Goal: Information Seeking & Learning: Learn about a topic

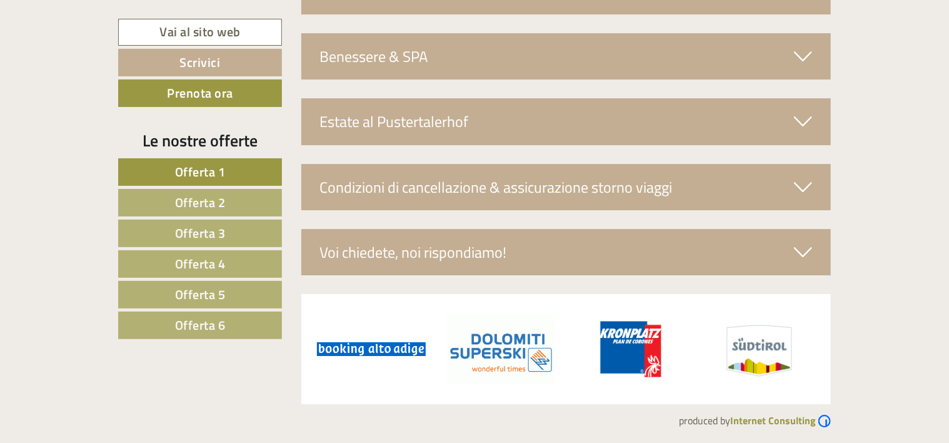
scroll to position [4390, 0]
click at [198, 319] on span "Offerta 6" at bounding box center [200, 324] width 51 height 19
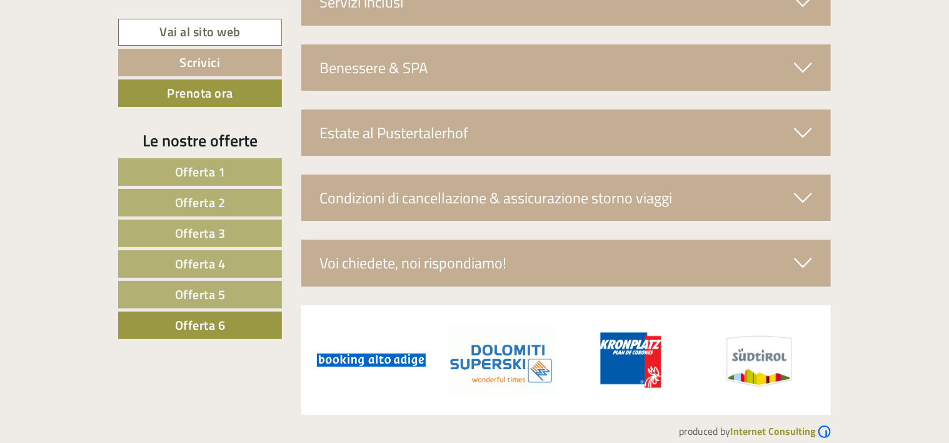
scroll to position [2128, 0]
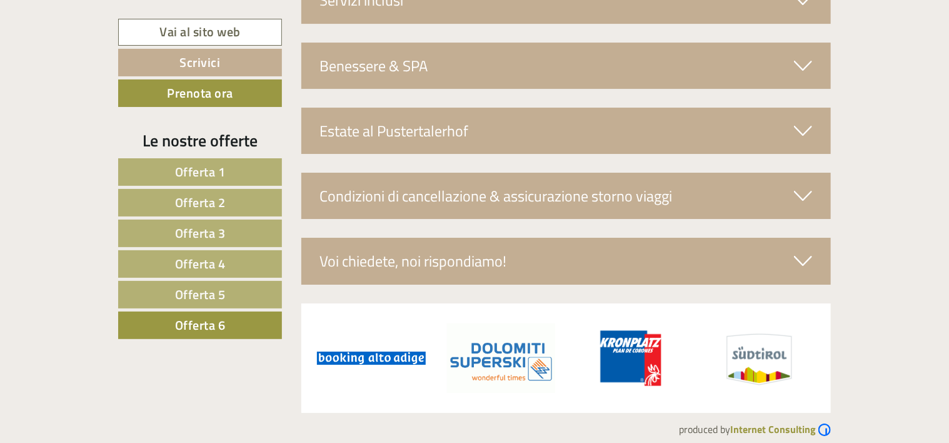
click at [183, 295] on span "Offerta 5" at bounding box center [200, 294] width 51 height 19
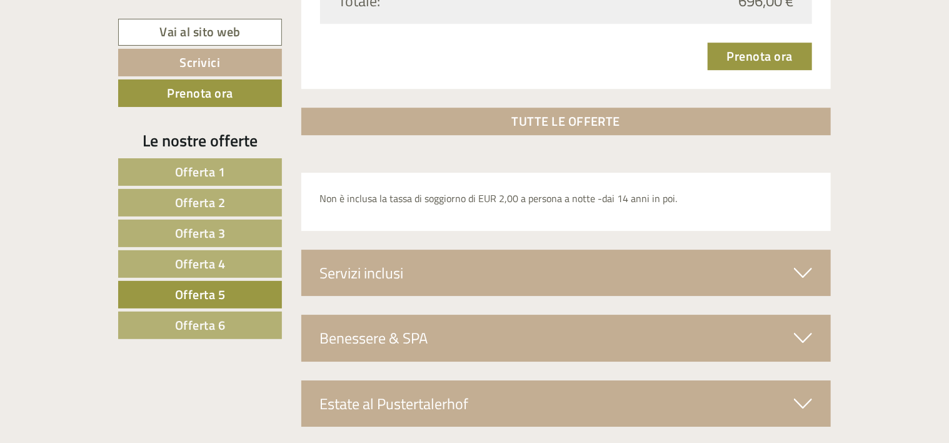
scroll to position [1928, 0]
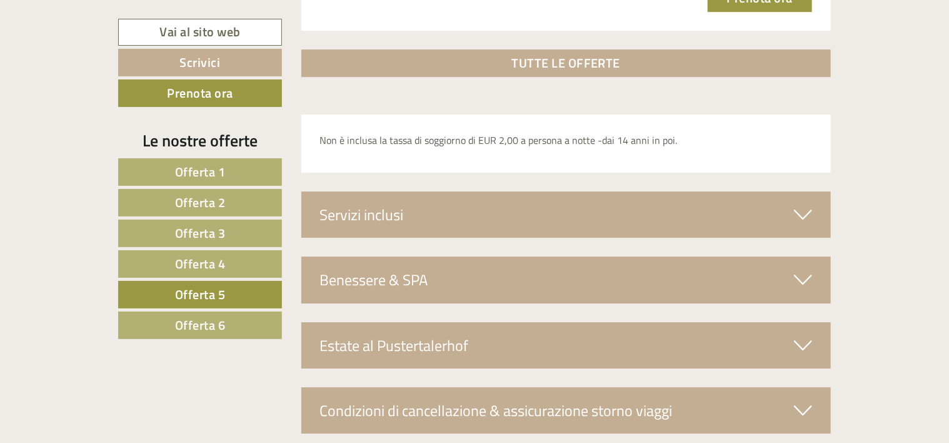
click at [363, 213] on div "Servizi inclusi" at bounding box center [566, 214] width 530 height 46
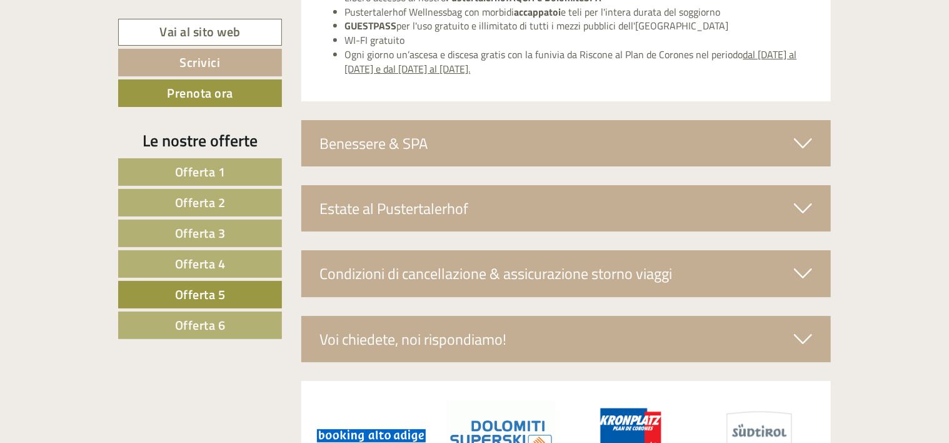
scroll to position [2253, 0]
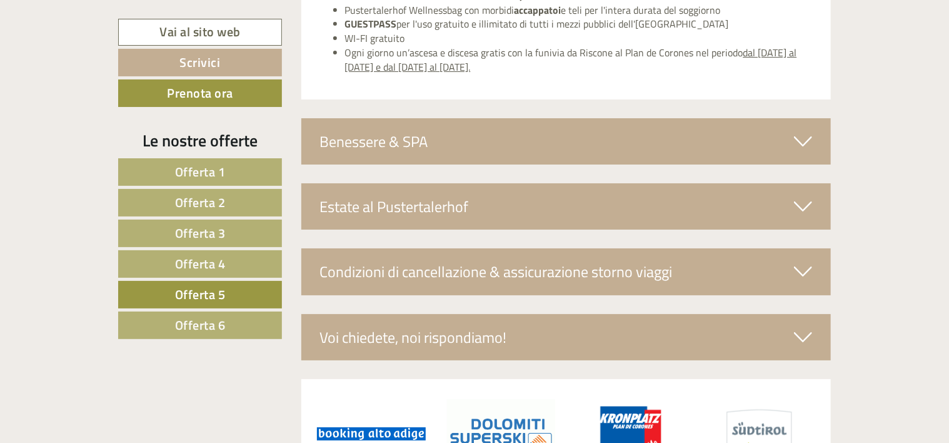
click at [216, 262] on span "Offerta 4" at bounding box center [200, 263] width 51 height 19
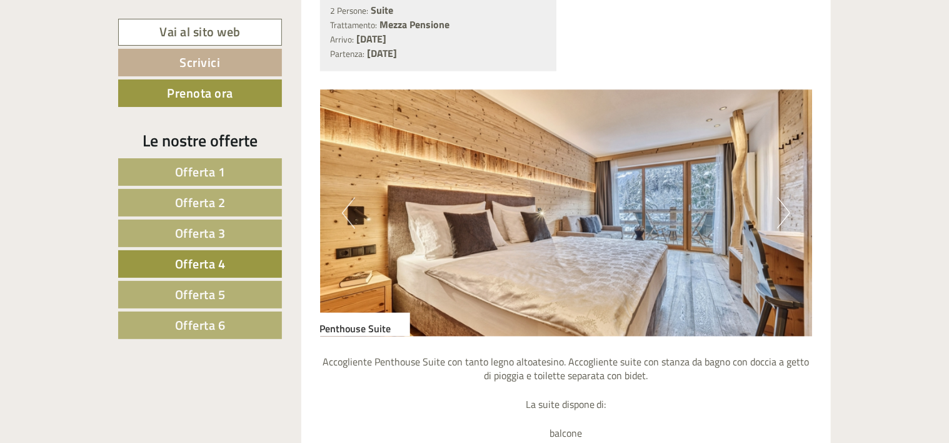
scroll to position [1052, 0]
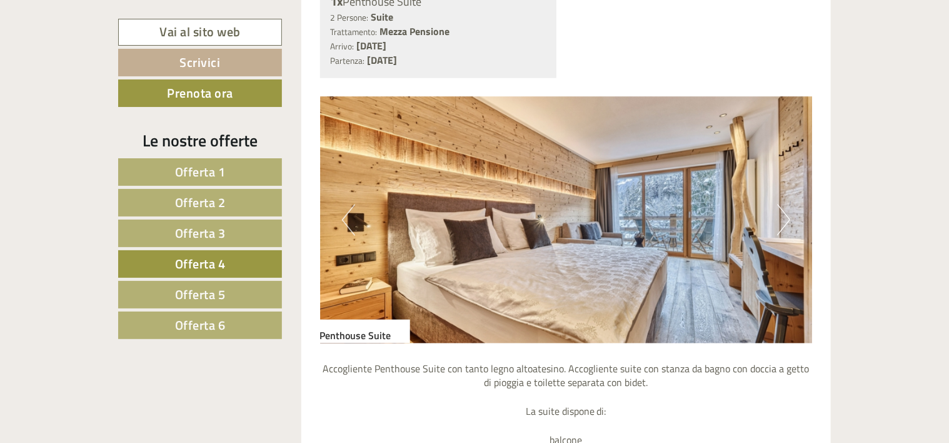
click at [777, 231] on img at bounding box center [566, 220] width 493 height 246
click at [782, 225] on button "Next" at bounding box center [783, 219] width 13 height 31
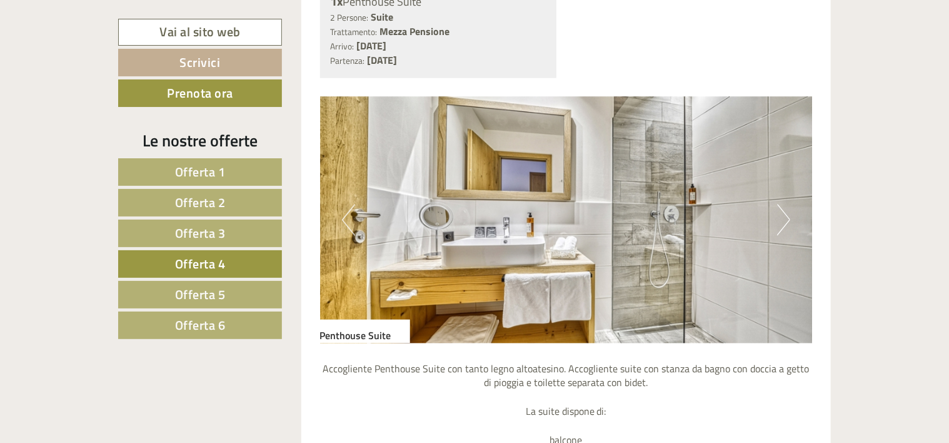
click at [782, 225] on button "Next" at bounding box center [783, 219] width 13 height 31
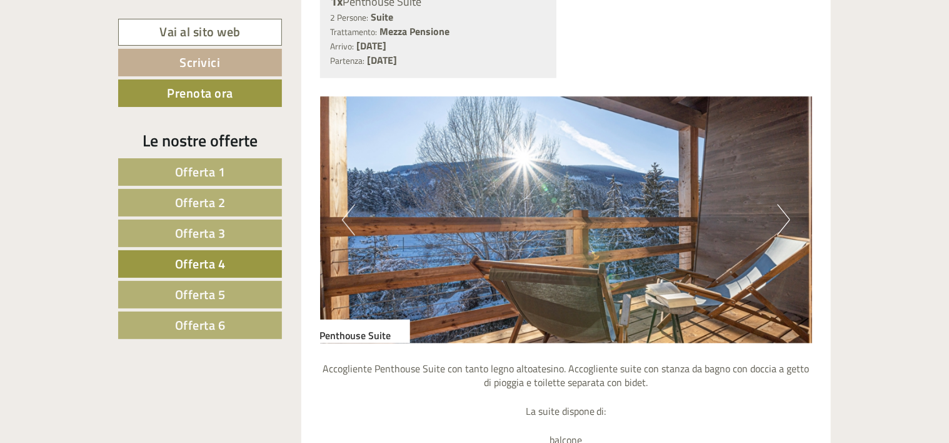
click at [782, 225] on button "Next" at bounding box center [783, 219] width 13 height 31
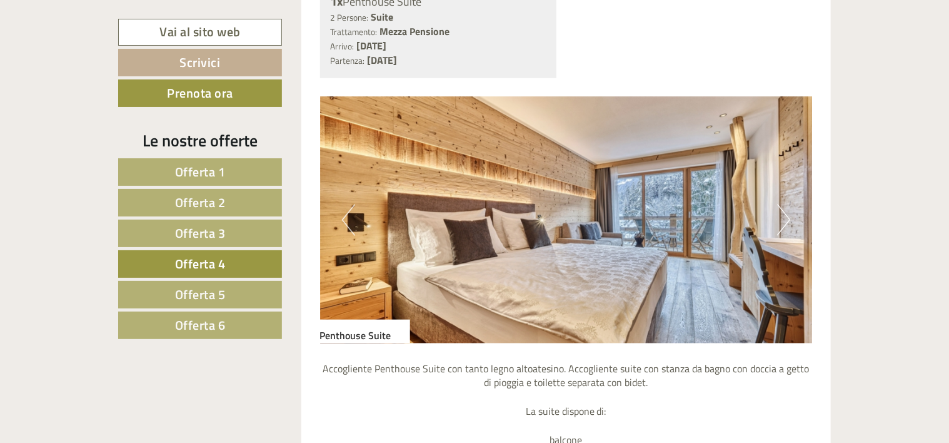
click at [782, 225] on button "Next" at bounding box center [783, 219] width 13 height 31
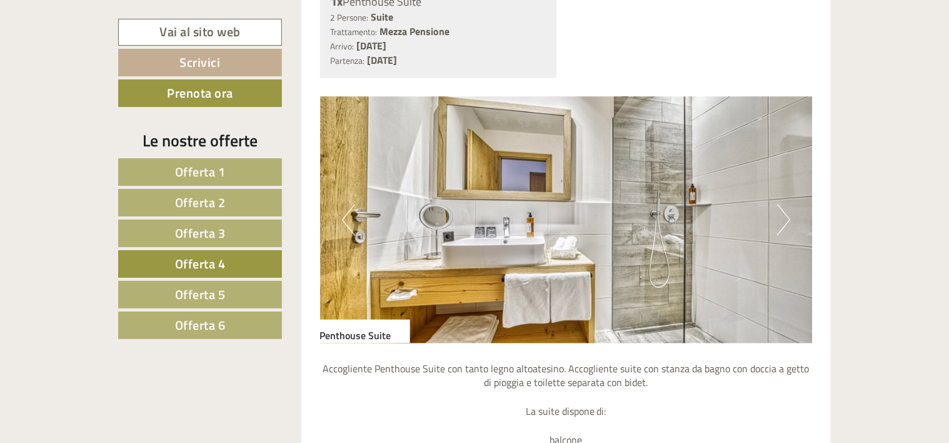
click at [219, 236] on span "Offerta 3" at bounding box center [200, 232] width 51 height 19
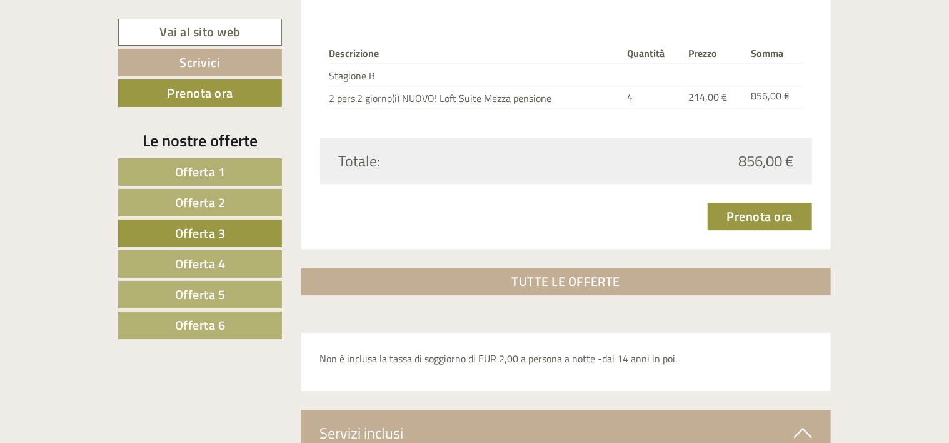
scroll to position [1778, 0]
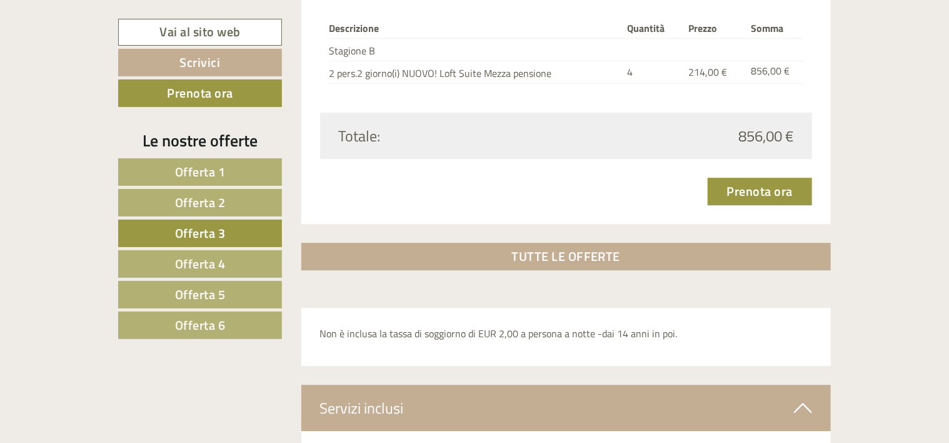
click at [188, 289] on span "Offerta 5" at bounding box center [200, 294] width 51 height 19
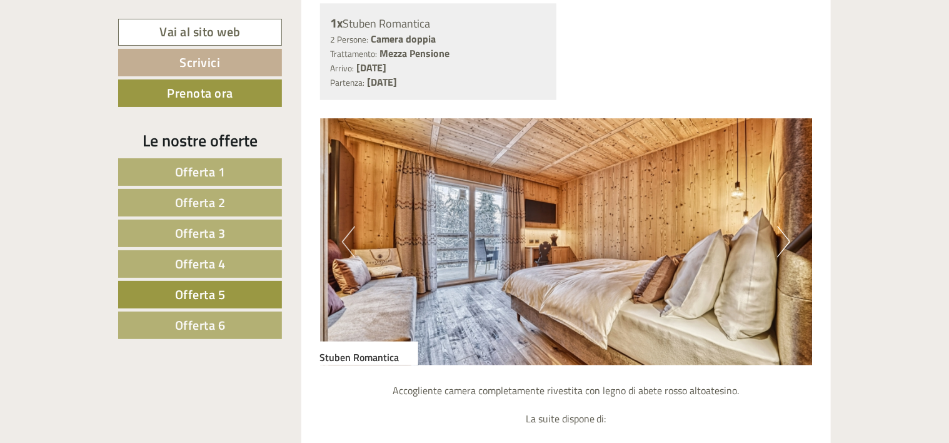
scroll to position [977, 0]
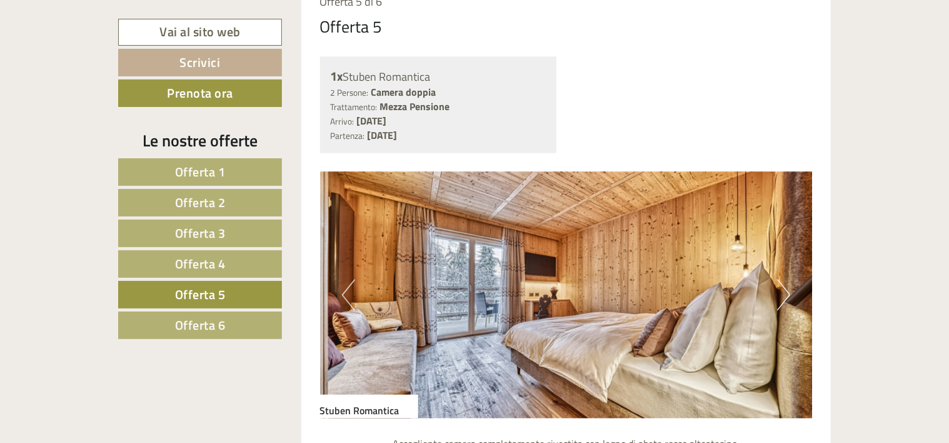
click at [782, 301] on button "Next" at bounding box center [783, 295] width 13 height 31
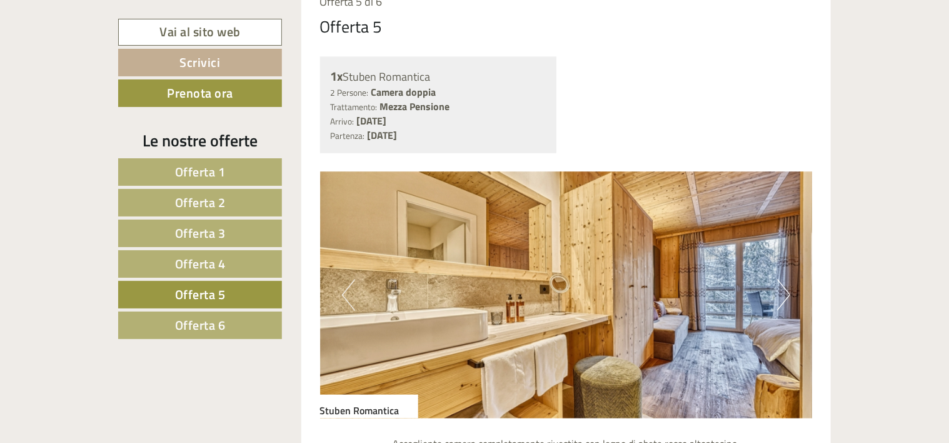
click at [782, 301] on button "Next" at bounding box center [783, 295] width 13 height 31
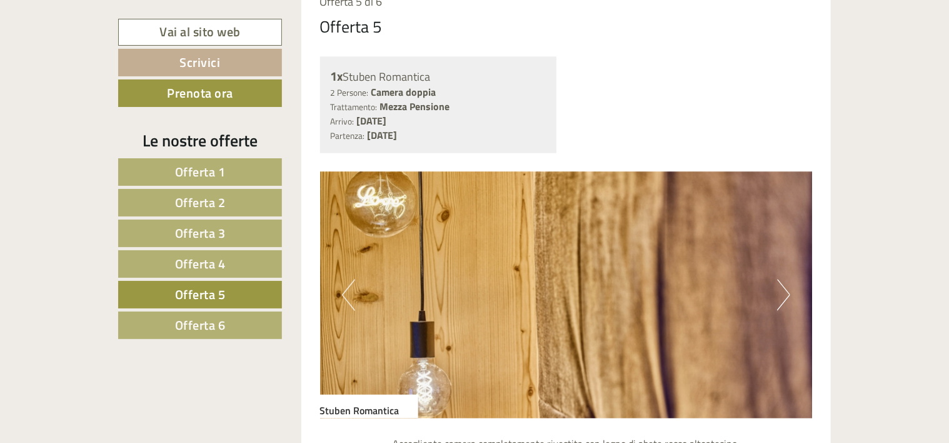
click at [782, 301] on button "Next" at bounding box center [783, 295] width 13 height 31
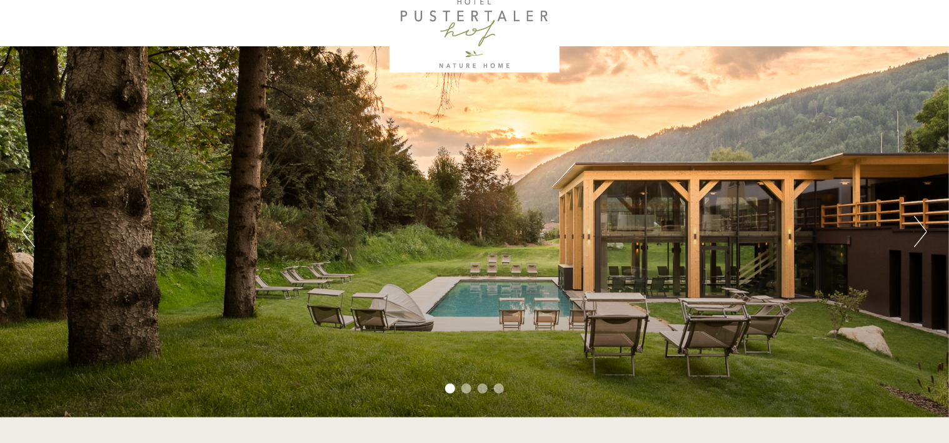
scroll to position [50, 0]
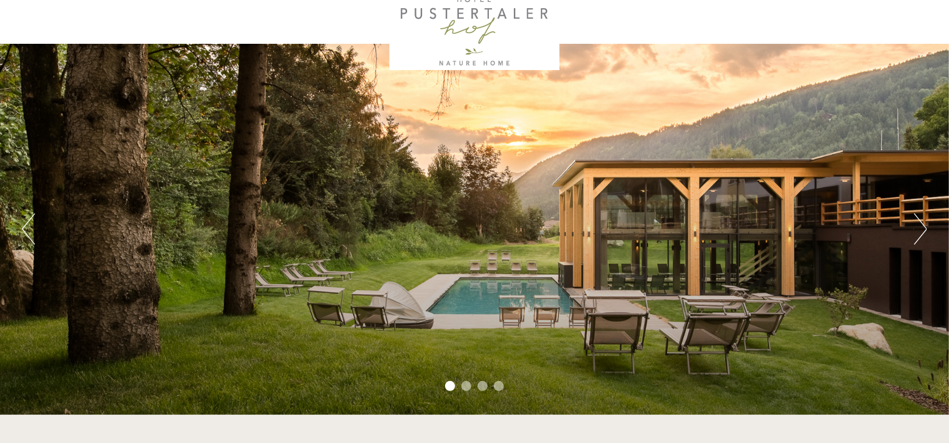
click at [913, 241] on div "Previous Next 1 2 3 4" at bounding box center [474, 229] width 949 height 371
click at [921, 231] on button "Next" at bounding box center [920, 228] width 13 height 31
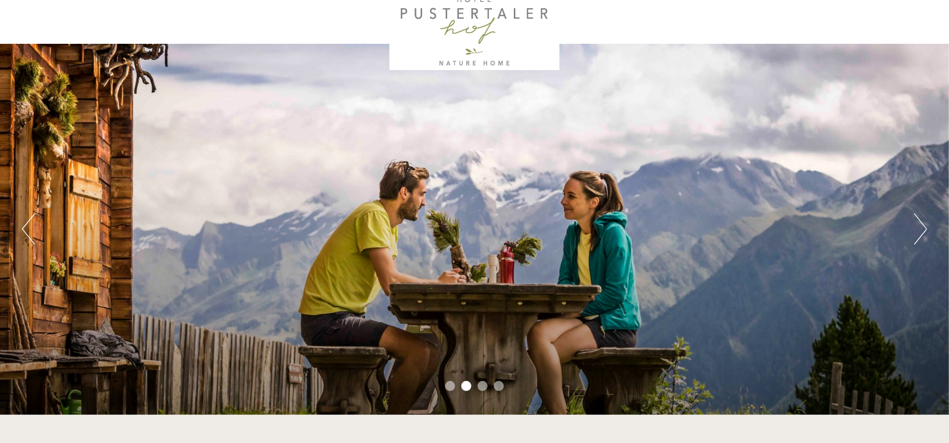
click at [921, 231] on button "Next" at bounding box center [920, 228] width 13 height 31
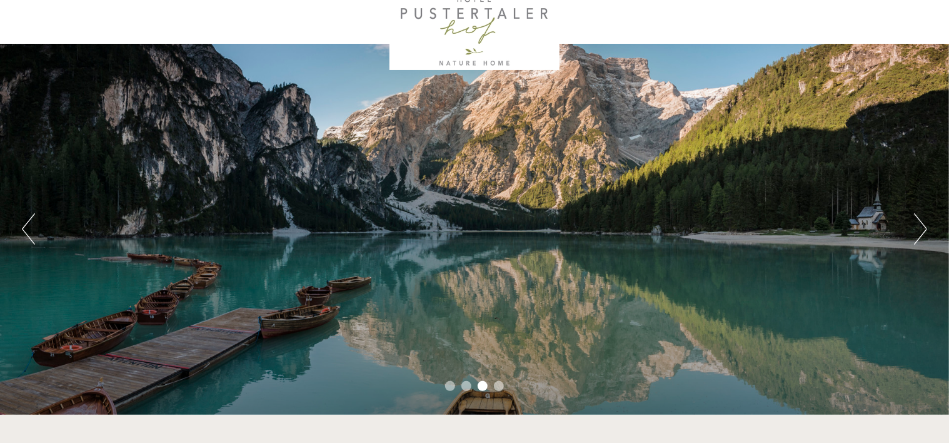
click at [921, 231] on button "Next" at bounding box center [920, 228] width 13 height 31
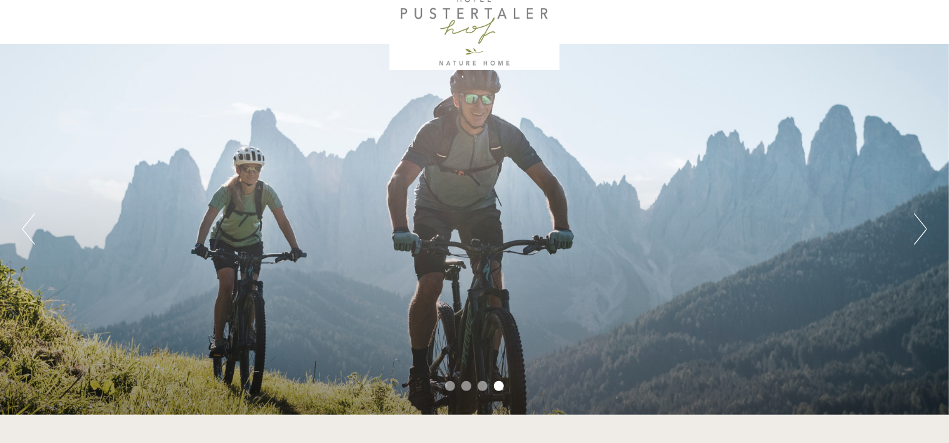
click at [921, 231] on button "Next" at bounding box center [920, 228] width 13 height 31
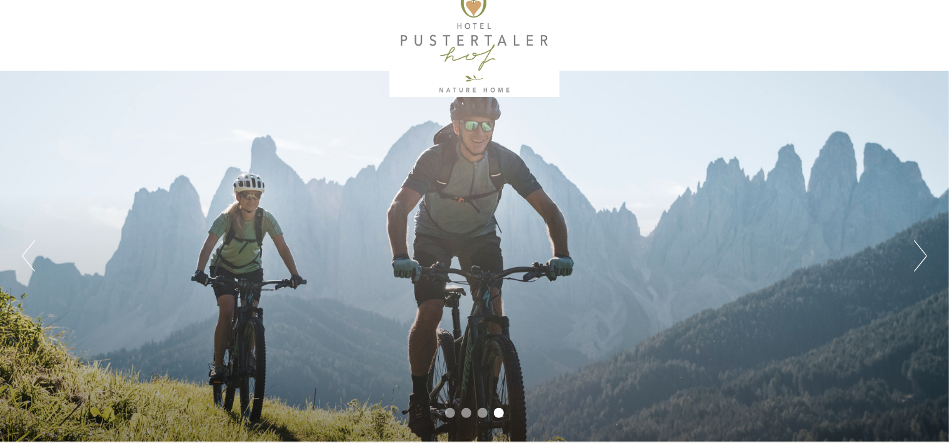
scroll to position [25, 0]
